Goal: Task Accomplishment & Management: Complete application form

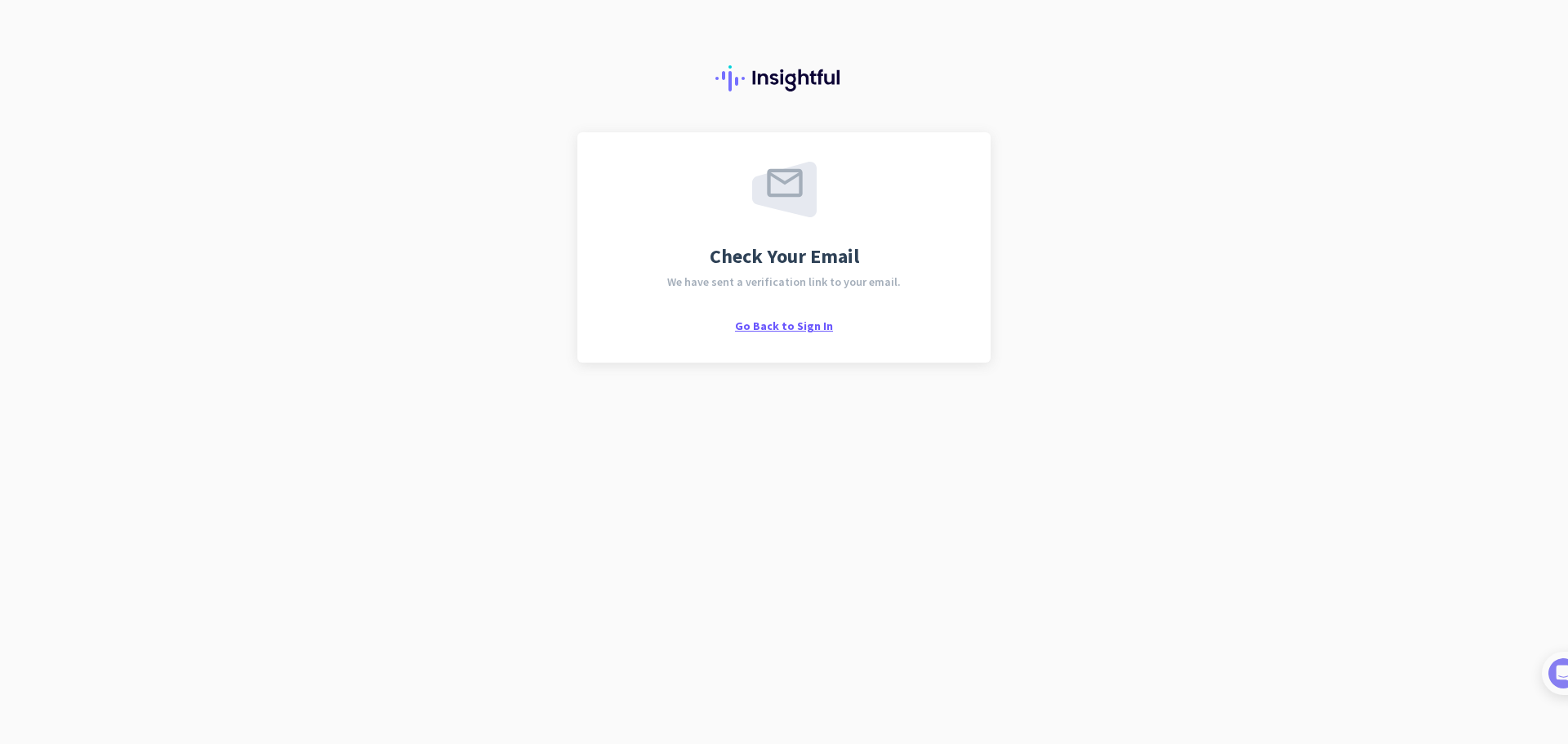
click at [754, 325] on span "Go Back to Sign In" at bounding box center [784, 326] width 98 height 15
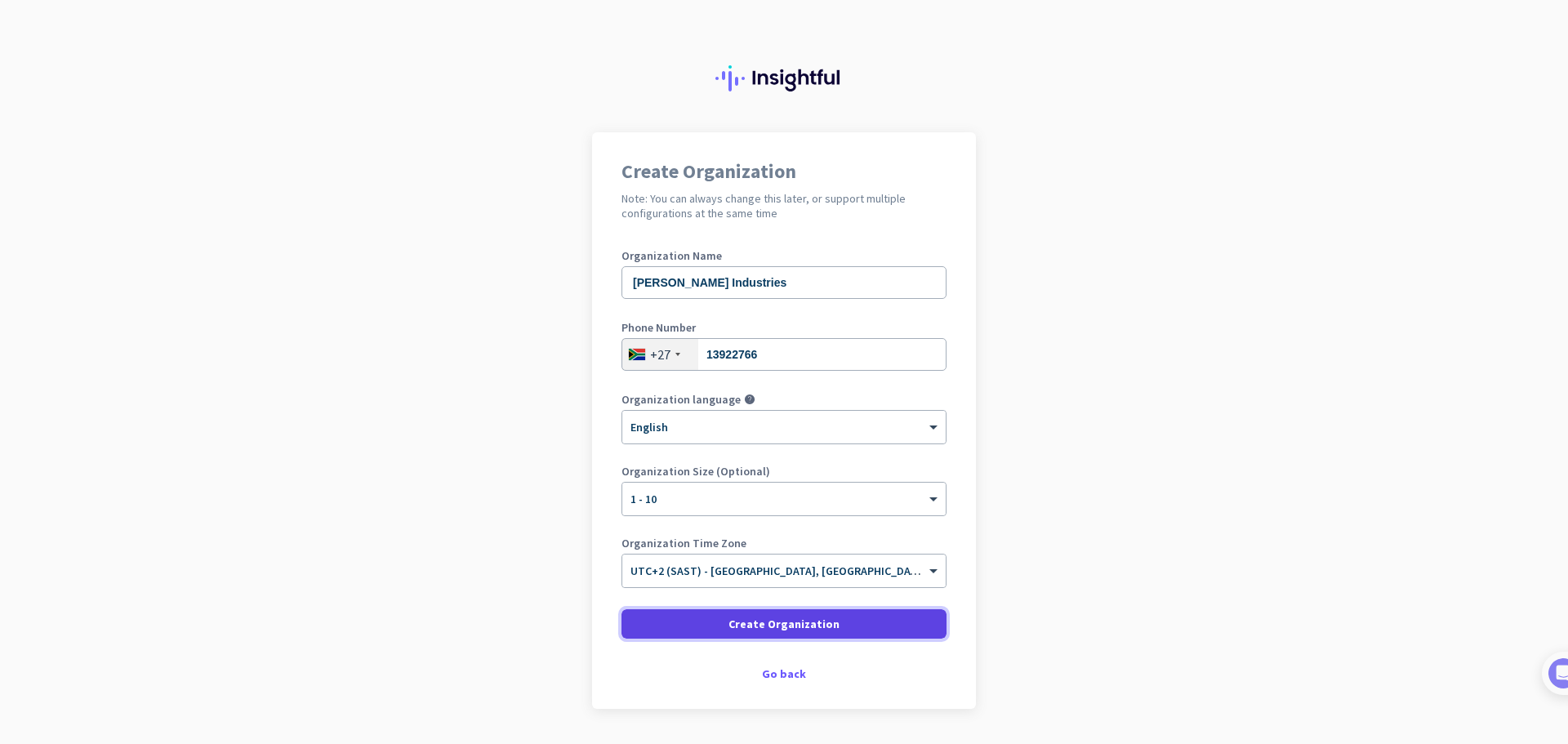
click at [807, 630] on span "Create Organization" at bounding box center [784, 623] width 112 height 16
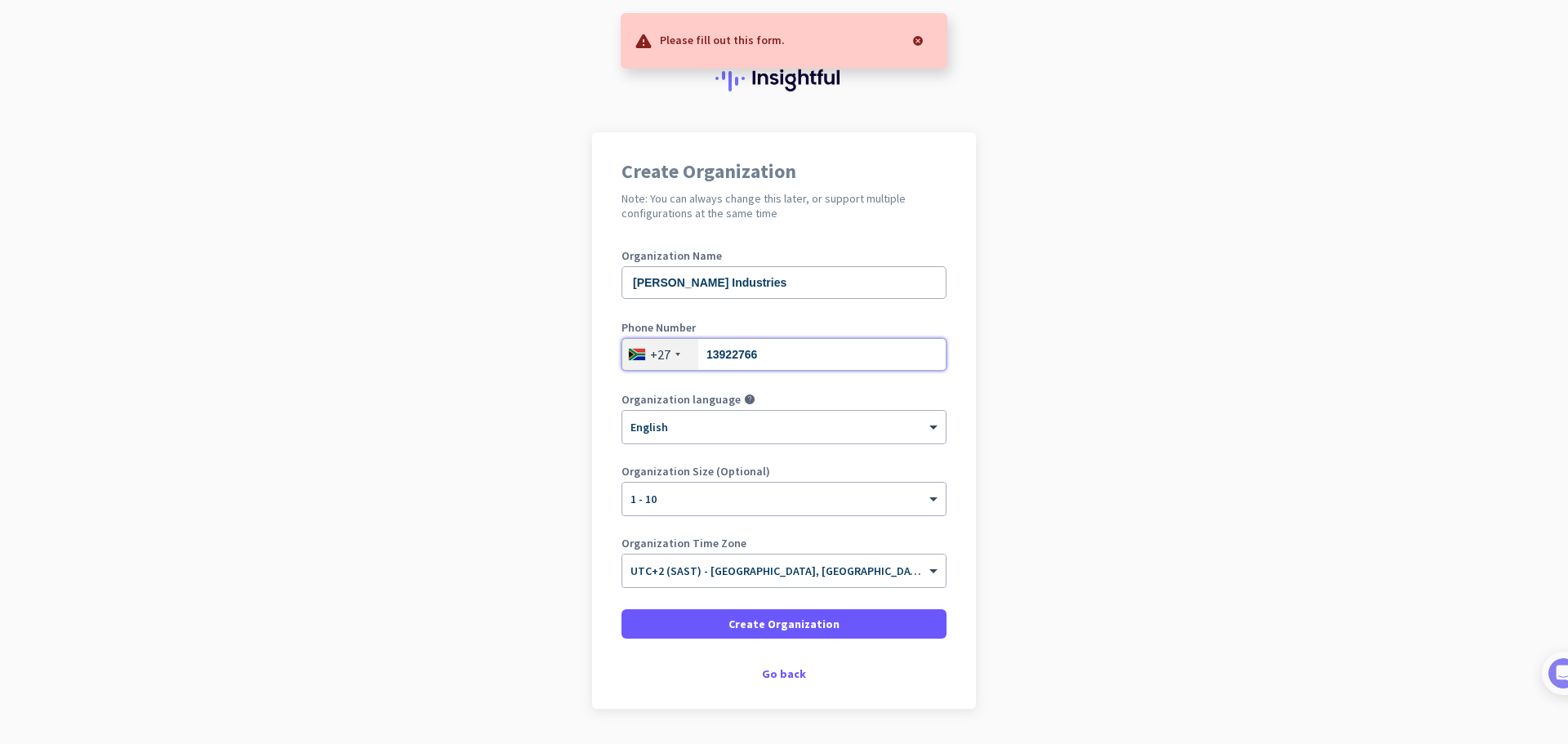
click at [805, 361] on input "13922766" at bounding box center [784, 354] width 325 height 33
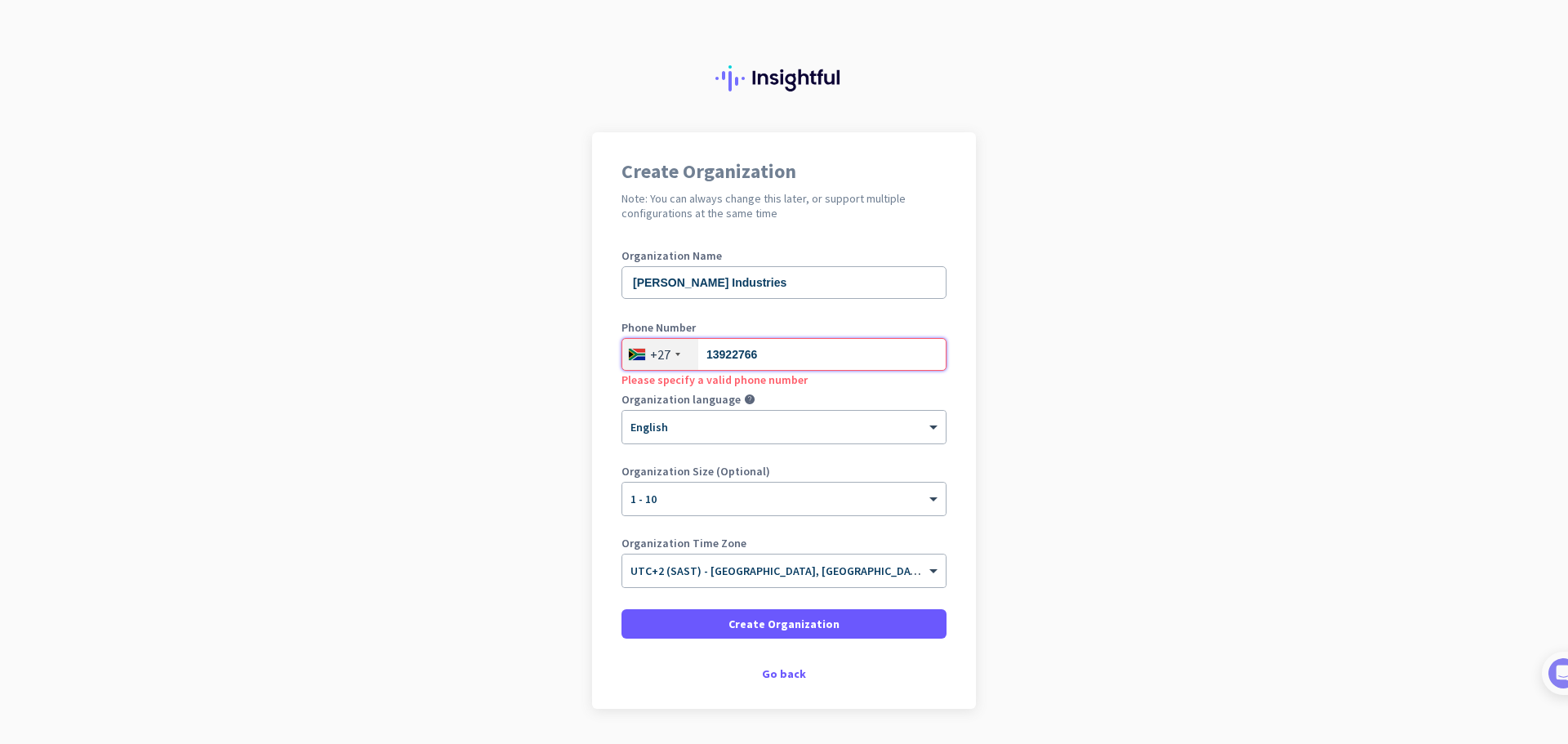
click at [754, 357] on input "13922766" at bounding box center [784, 354] width 325 height 33
drag, startPoint x: 699, startPoint y: 353, endPoint x: 691, endPoint y: 354, distance: 8.1
click at [691, 354] on div "[PHONE_NUMBER]" at bounding box center [784, 354] width 325 height 33
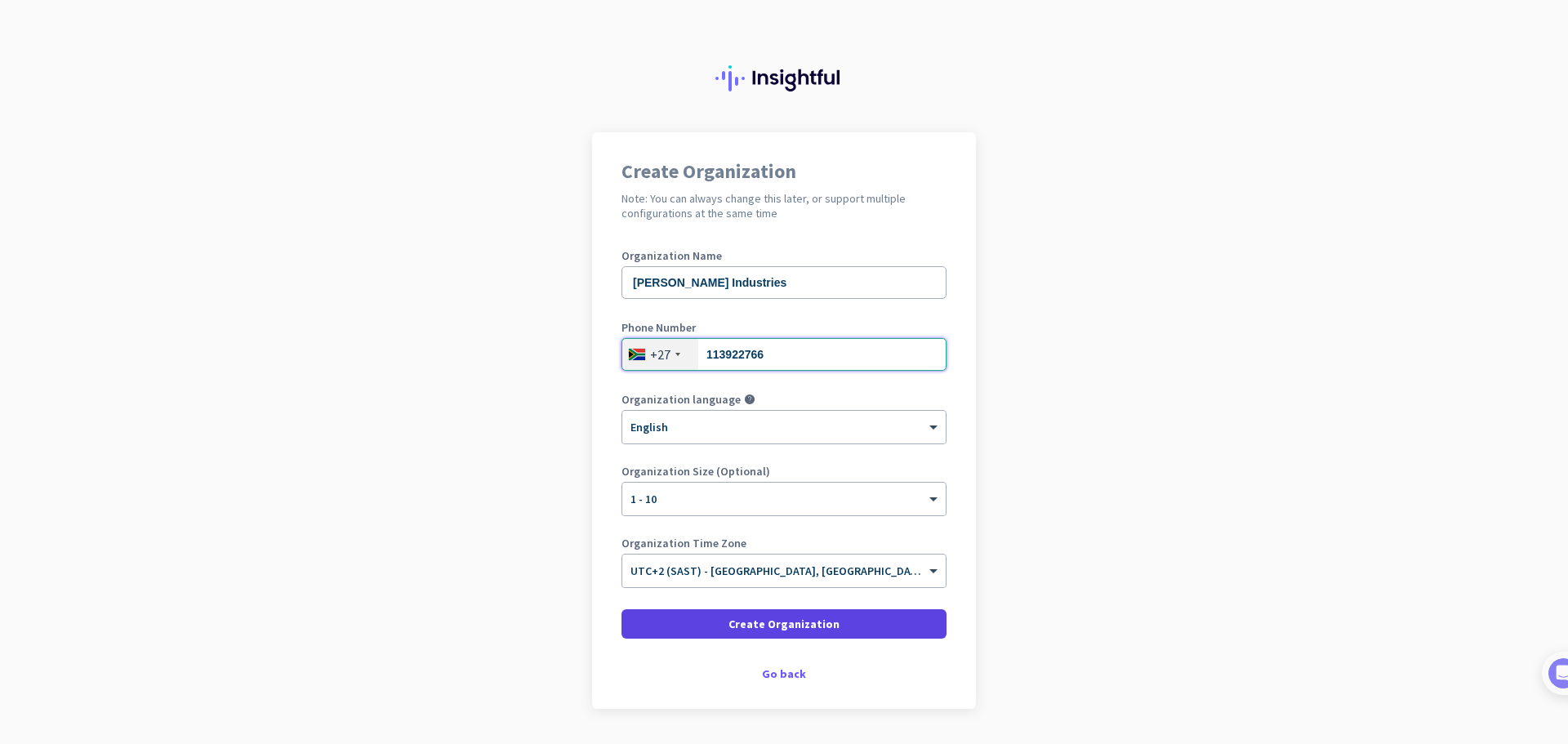
type input "113922766"
click at [758, 619] on span "Create Organization" at bounding box center [784, 623] width 112 height 16
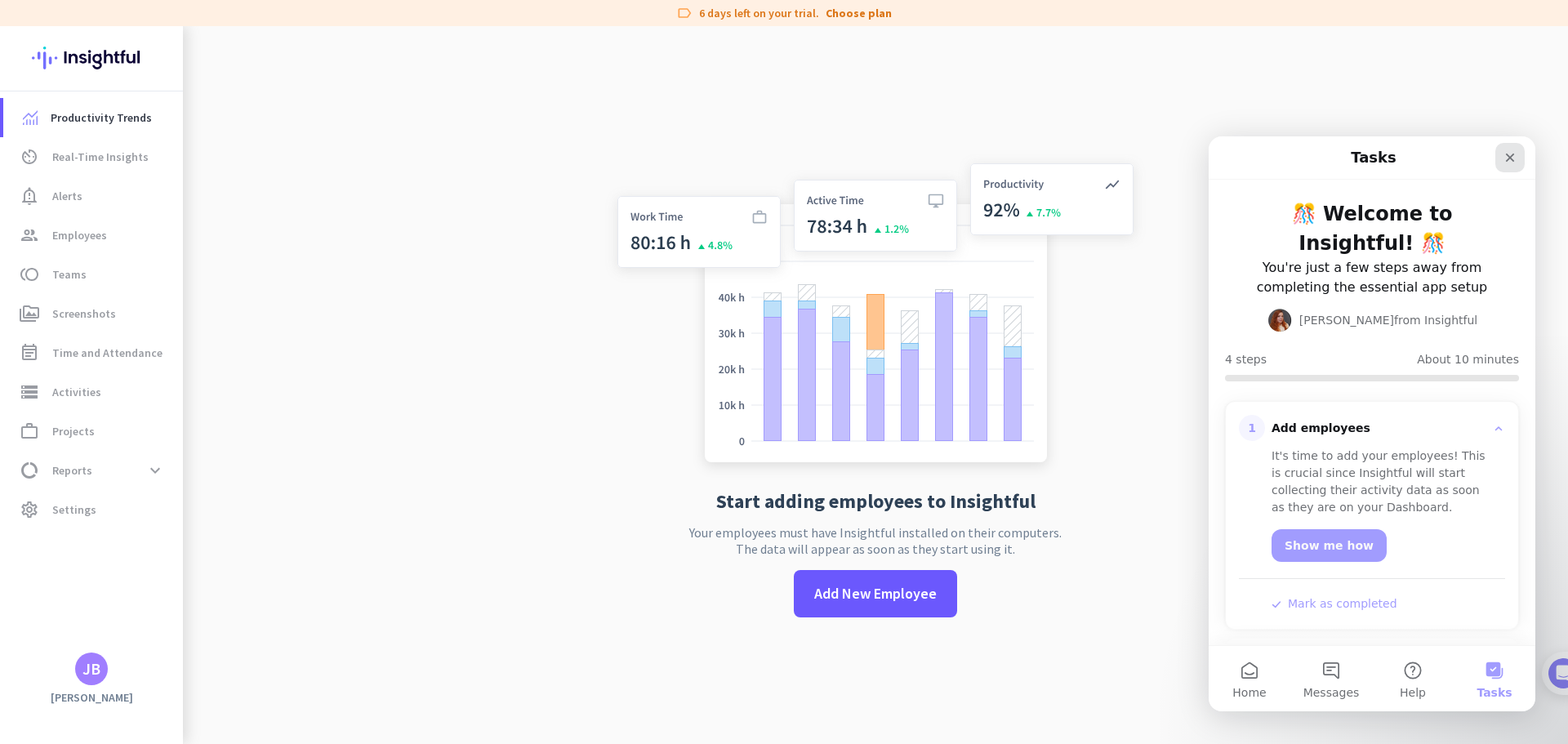
click at [1509, 152] on icon "Close" at bounding box center [1510, 157] width 13 height 13
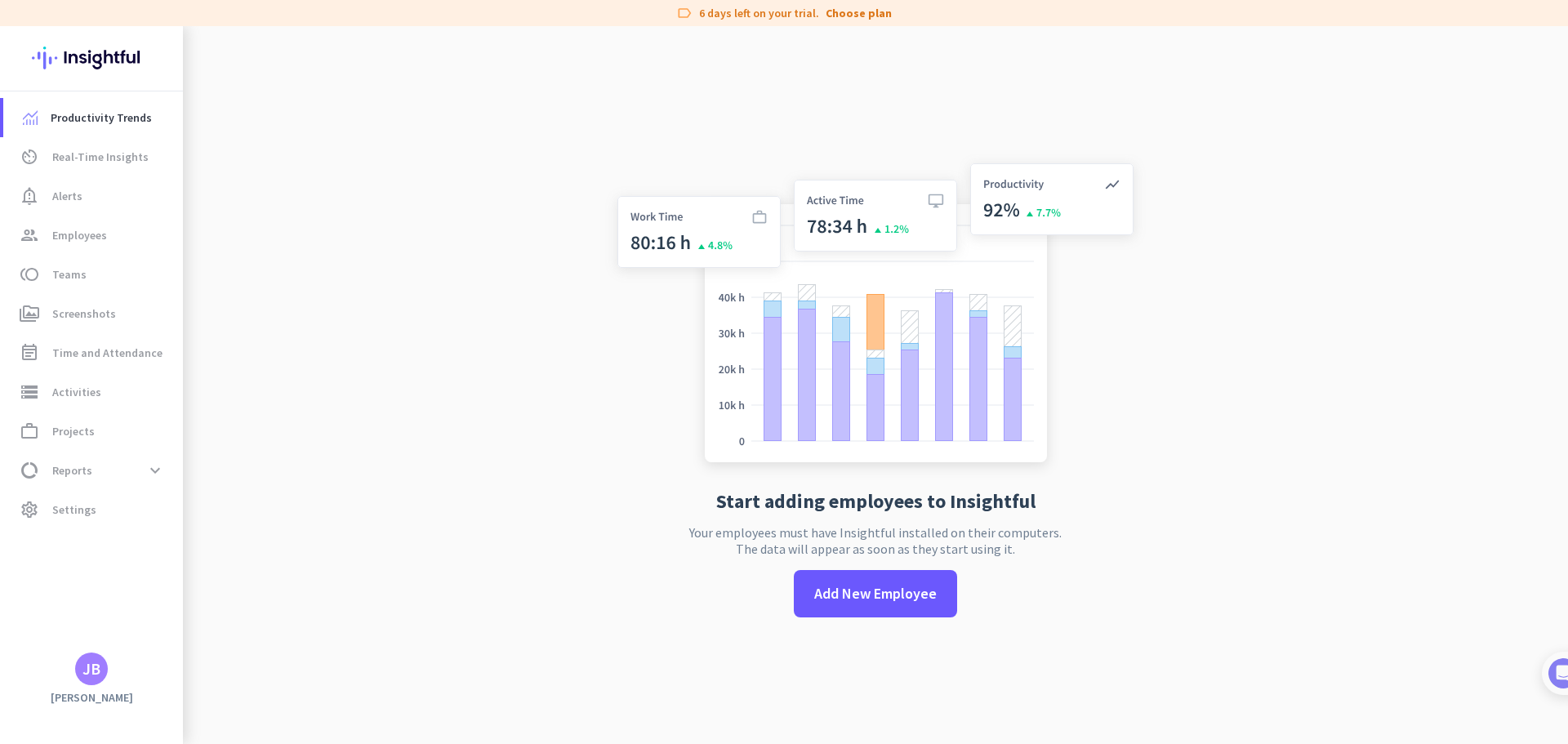
click at [1323, 77] on app-no-employees "Start adding employees to Insightful Your employees must have Insightful instal…" at bounding box center [875, 398] width 1385 height 744
click at [376, 153] on app-no-employees "Start adding employees to Insightful Your employees must have Insightful instal…" at bounding box center [875, 398] width 1385 height 744
click at [106, 235] on span "group Employees" at bounding box center [93, 235] width 154 height 20
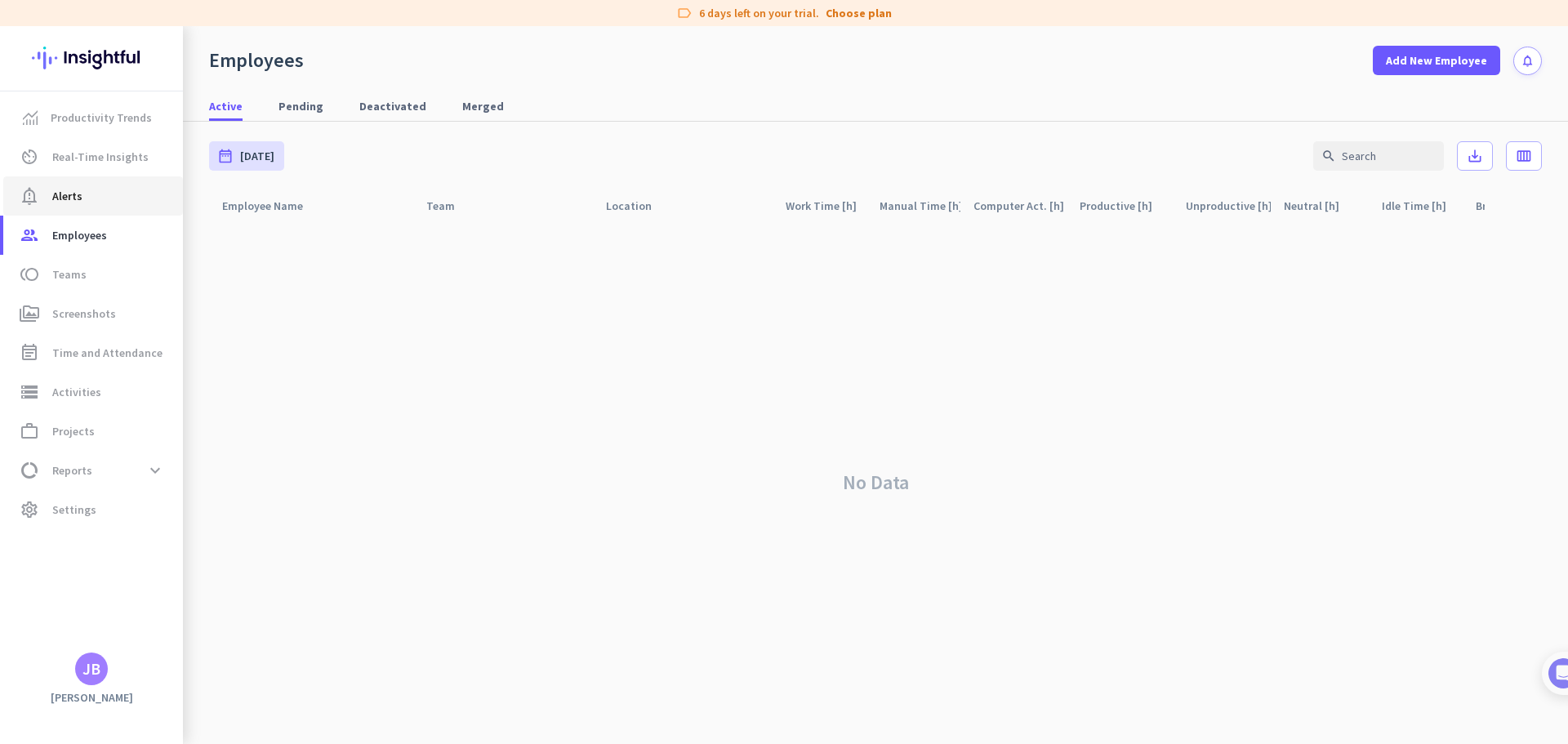
click at [90, 187] on span "notification_important Alerts" at bounding box center [93, 196] width 154 height 20
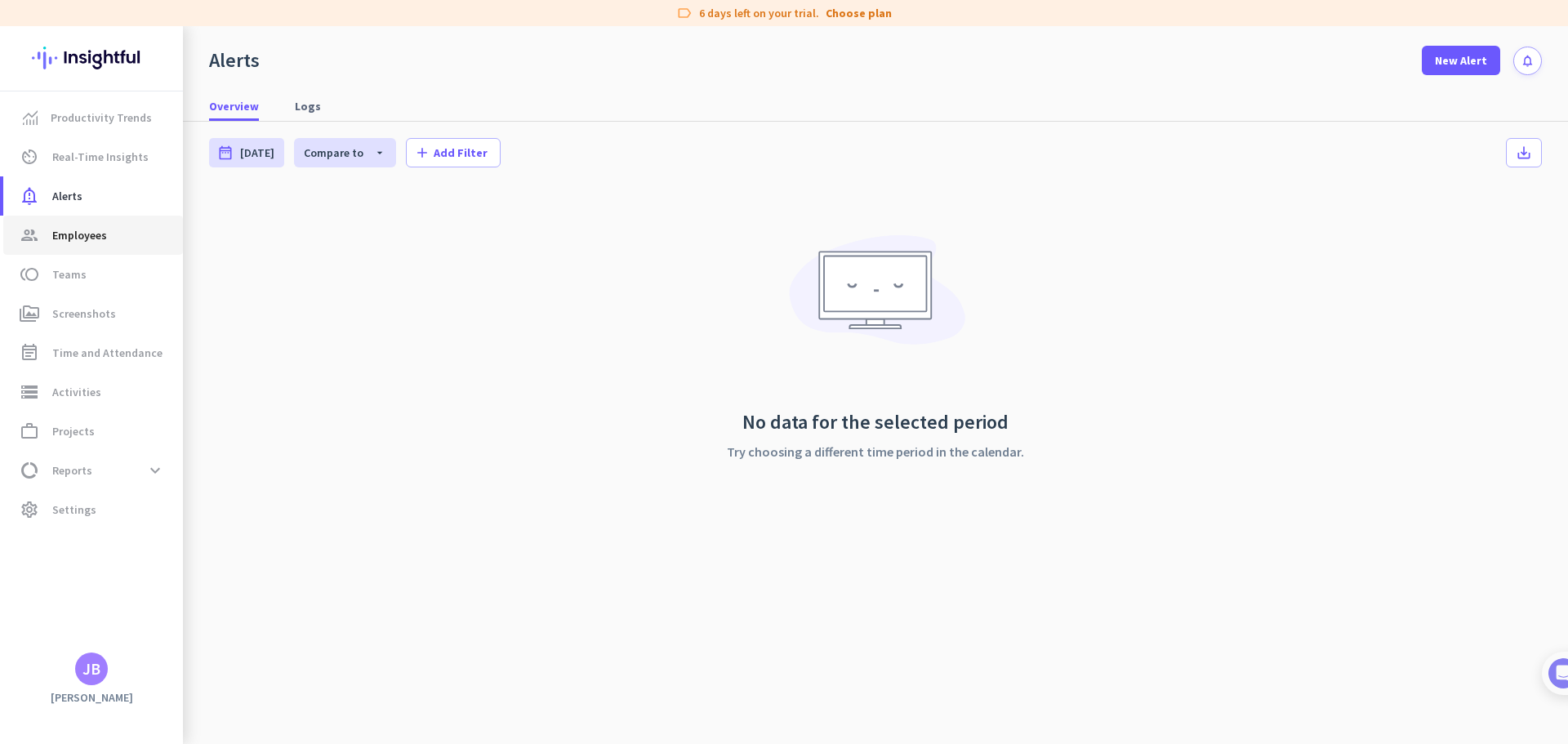
click at [101, 231] on span "Employees" at bounding box center [80, 235] width 54 height 20
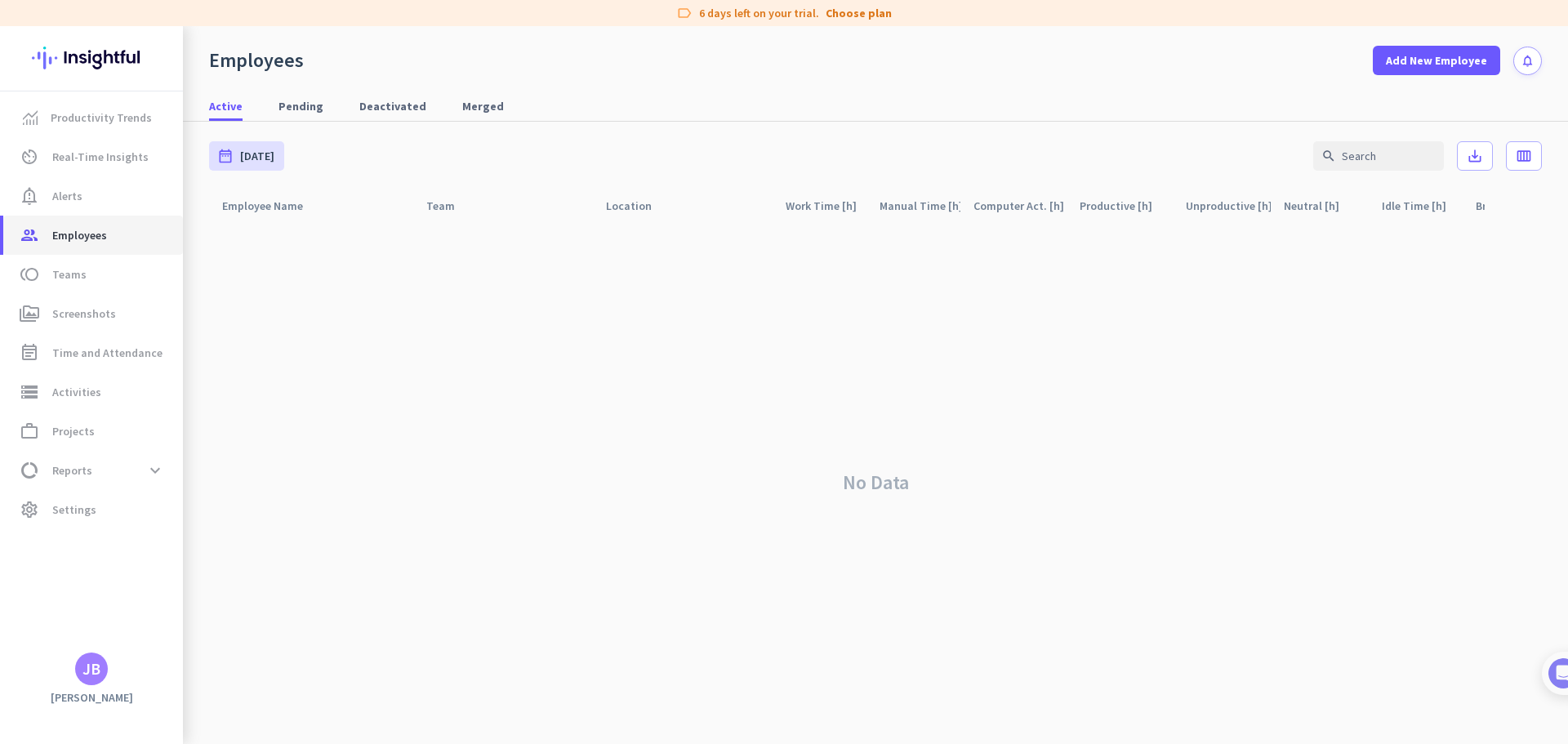
click at [66, 241] on span "Employees" at bounding box center [80, 235] width 54 height 20
drag, startPoint x: 560, startPoint y: 328, endPoint x: 601, endPoint y: 324, distance: 41.2
click at [560, 328] on div "No Data" at bounding box center [875, 483] width 1333 height 523
click at [111, 257] on link "toll Teams" at bounding box center [93, 275] width 180 height 39
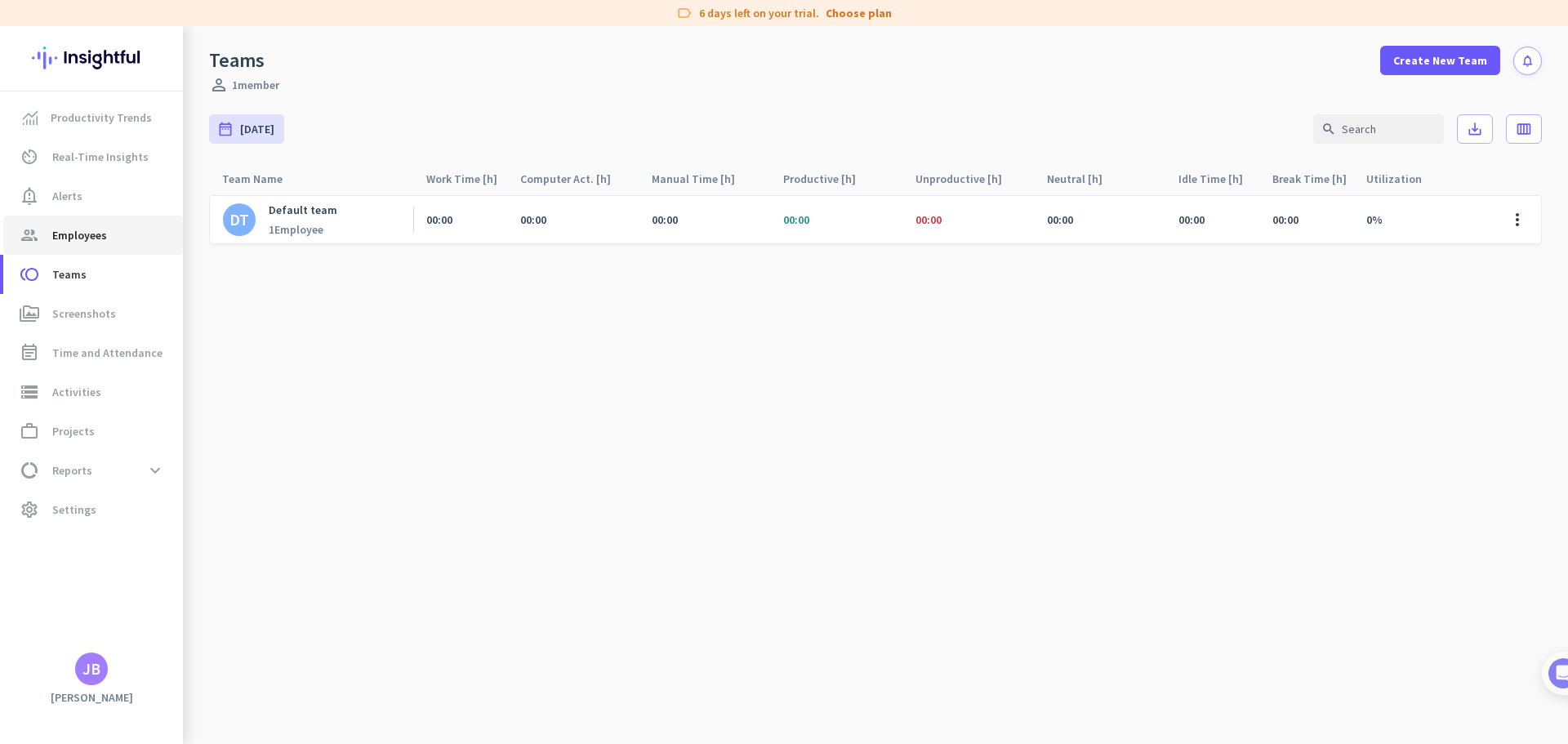
click at [92, 238] on span "Employees" at bounding box center [80, 235] width 54 height 20
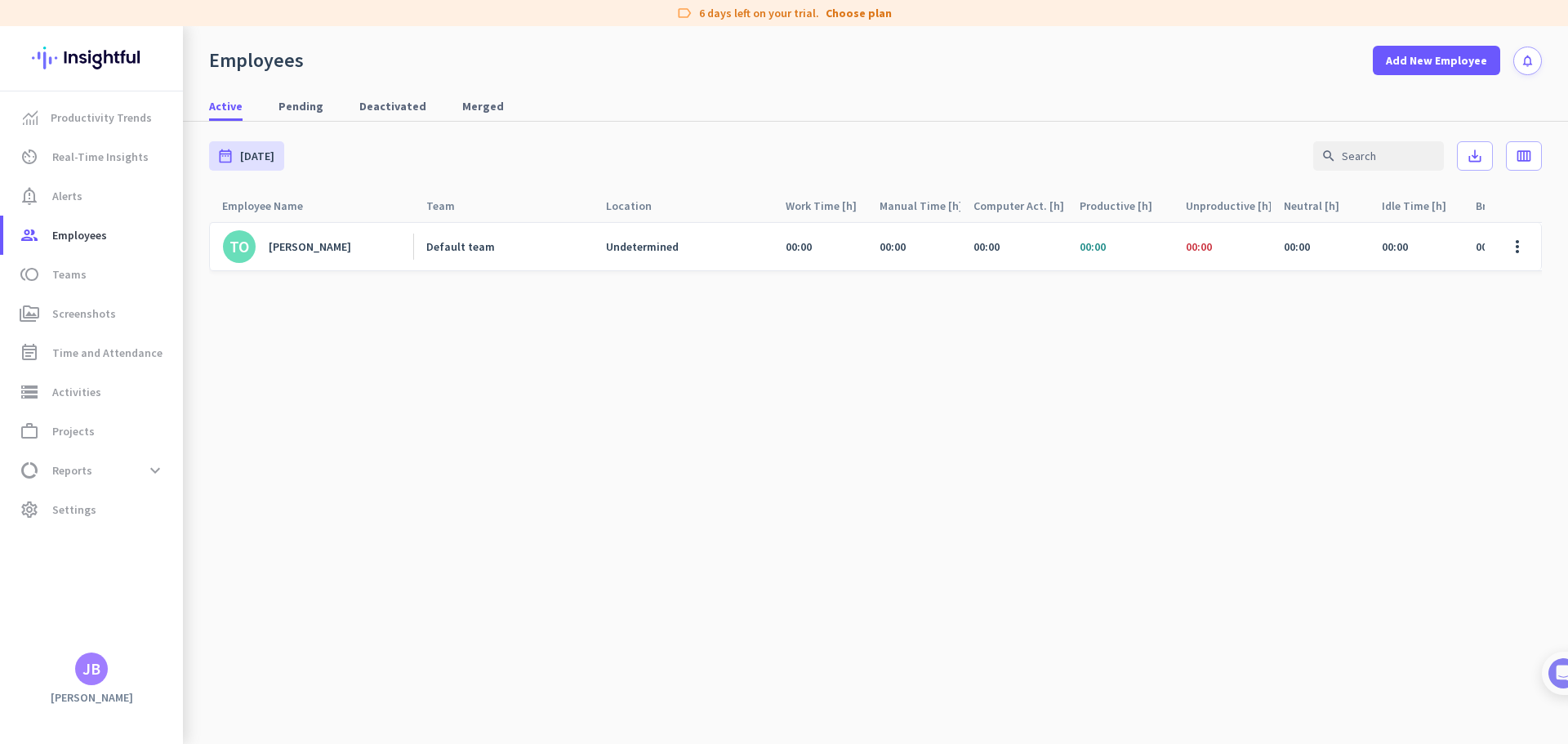
click at [549, 432] on cdk-virtual-scroll-viewport "TO [PERSON_NAME] Default team Undetermined 00:00 00:00 00:00 00:00 00:00 00:00 …" at bounding box center [875, 483] width 1333 height 523
